Goal: Check status

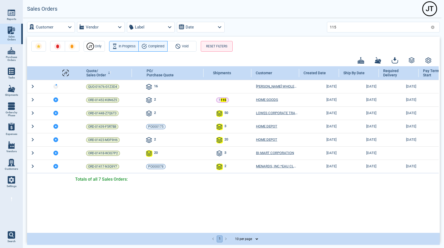
scroll to position [0, 311]
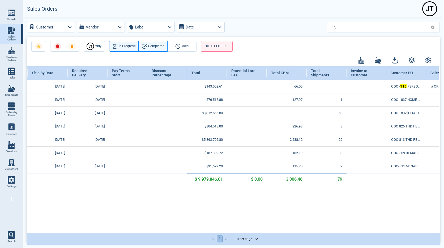
drag, startPoint x: 249, startPoint y: 229, endPoint x: 297, endPoint y: 231, distance: 48.6
click at [297, 231] on div "[PERSON_NAME] Quote/ Sales Order PO/ Purchase Quote Shipments Customer Created …" at bounding box center [233, 148] width 412 height 165
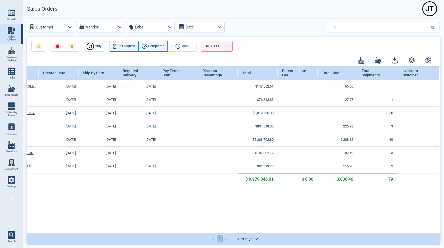
scroll to position [0, 260]
click at [341, 25] on input "115" at bounding box center [379, 27] width 99 height 8
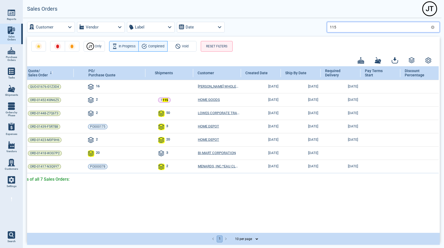
scroll to position [0, 0]
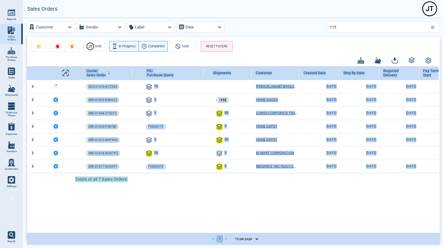
drag, startPoint x: 181, startPoint y: 229, endPoint x: 256, endPoint y: 239, distance: 75.6
click at [256, 232] on div "J T Quote/ Sales Order PO/ Purchase Quote Shipments Customer Created Date Ship …" at bounding box center [233, 148] width 413 height 165
drag, startPoint x: 256, startPoint y: 239, endPoint x: 200, endPoint y: 192, distance: 73.0
click at [200, 192] on div "J T Quote/ Sales Order PO/ Purchase Quote Shipments Customer Created Date Ship …" at bounding box center [233, 148] width 412 height 165
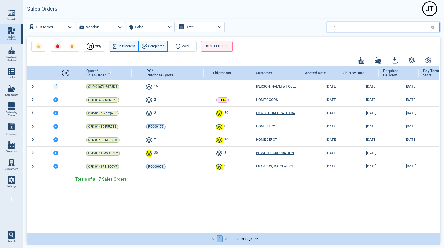
click at [343, 27] on input "115" at bounding box center [379, 27] width 99 height 8
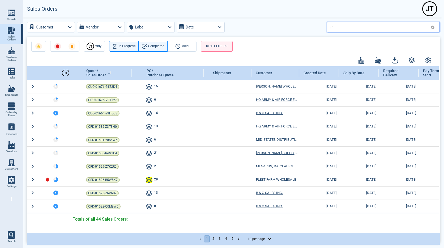
type input "11"
